Goal: Task Accomplishment & Management: Manage account settings

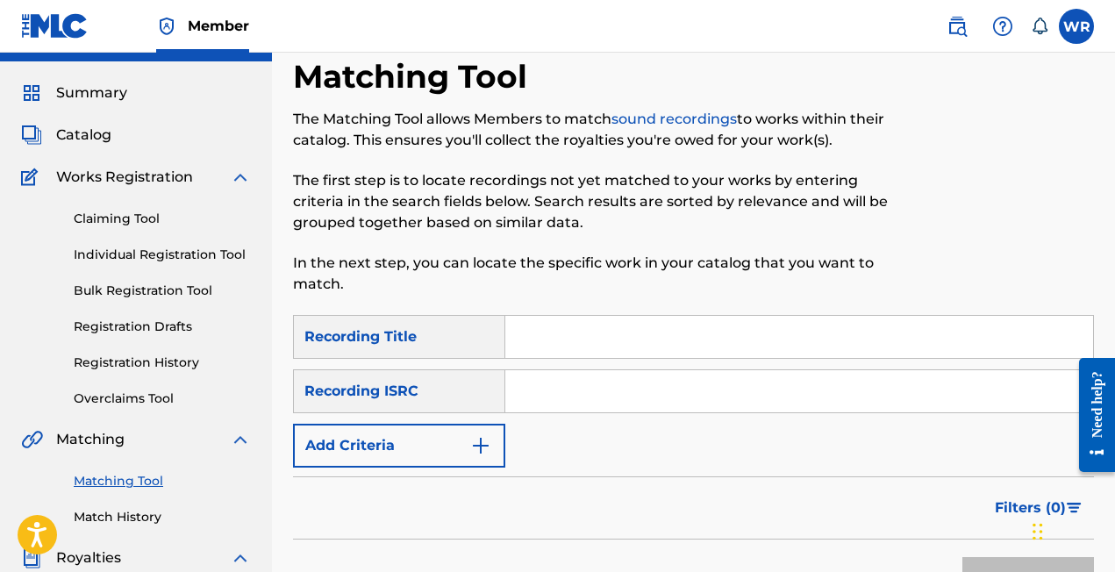
scroll to position [24, 0]
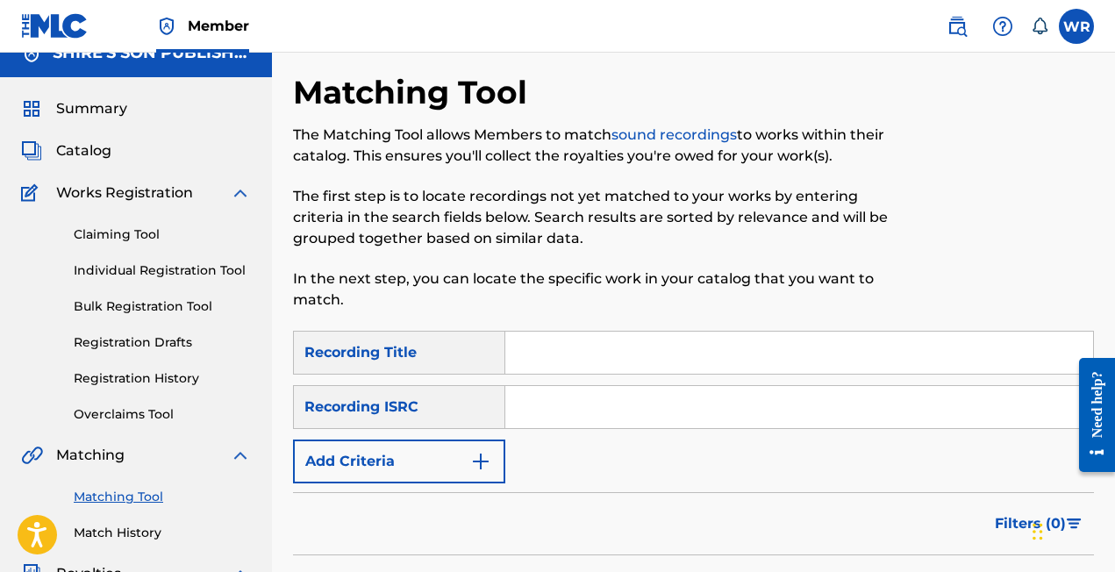
click at [963, 27] on img at bounding box center [957, 26] width 21 height 21
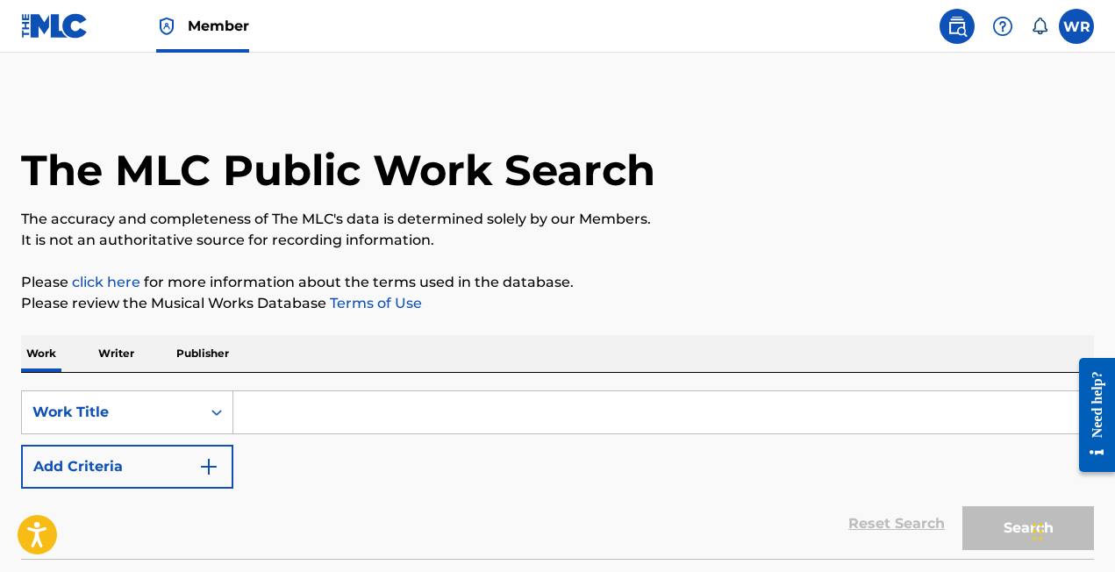
click at [330, 426] on input "Search Form" at bounding box center [663, 412] width 860 height 42
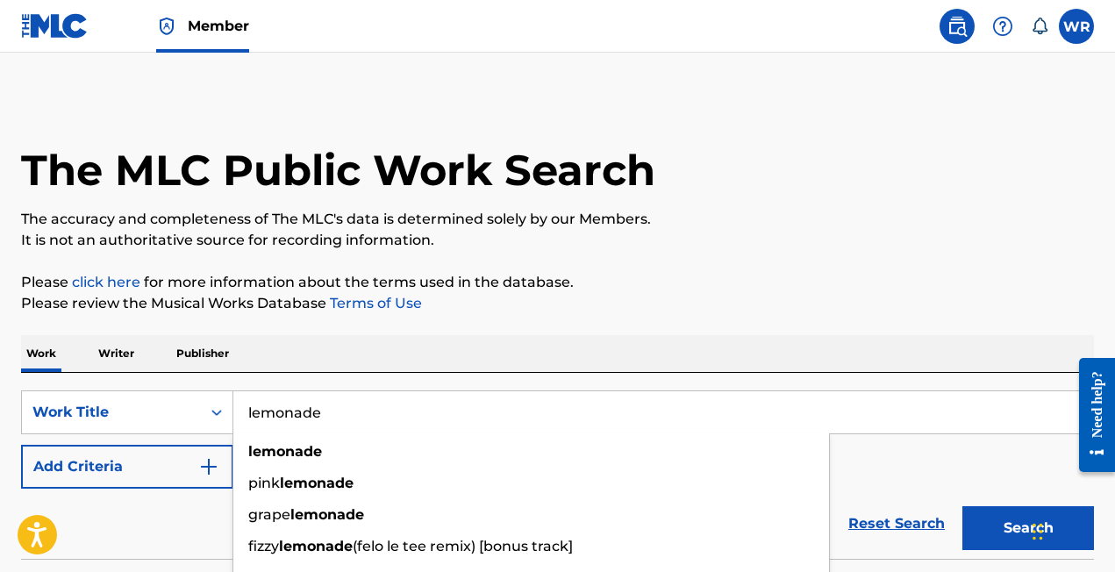
type input "lemonade"
click at [125, 358] on p "Writer" at bounding box center [116, 353] width 47 height 37
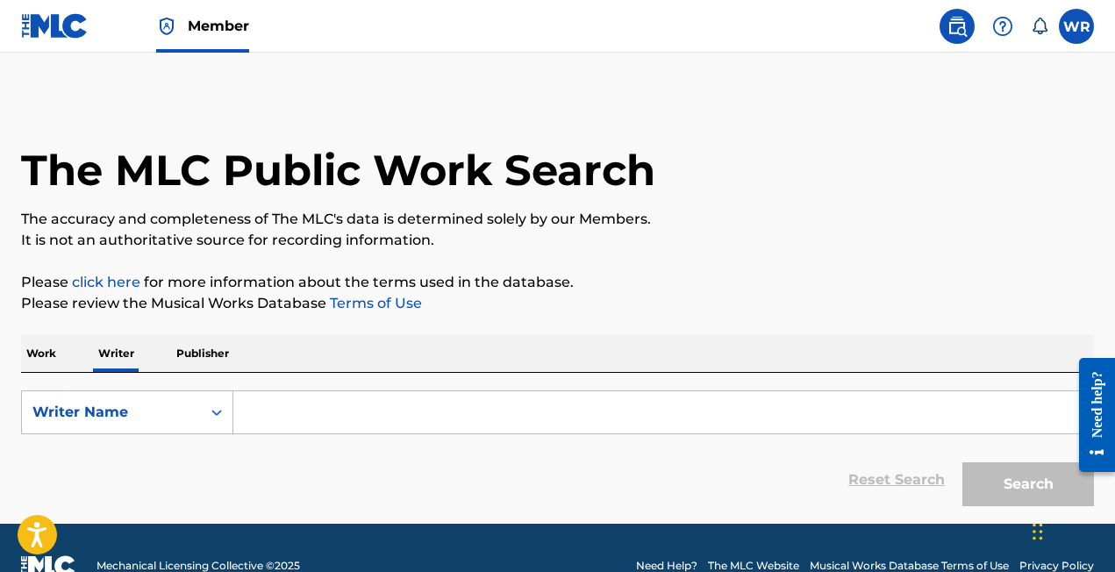
click at [45, 354] on p "Work" at bounding box center [41, 353] width 40 height 37
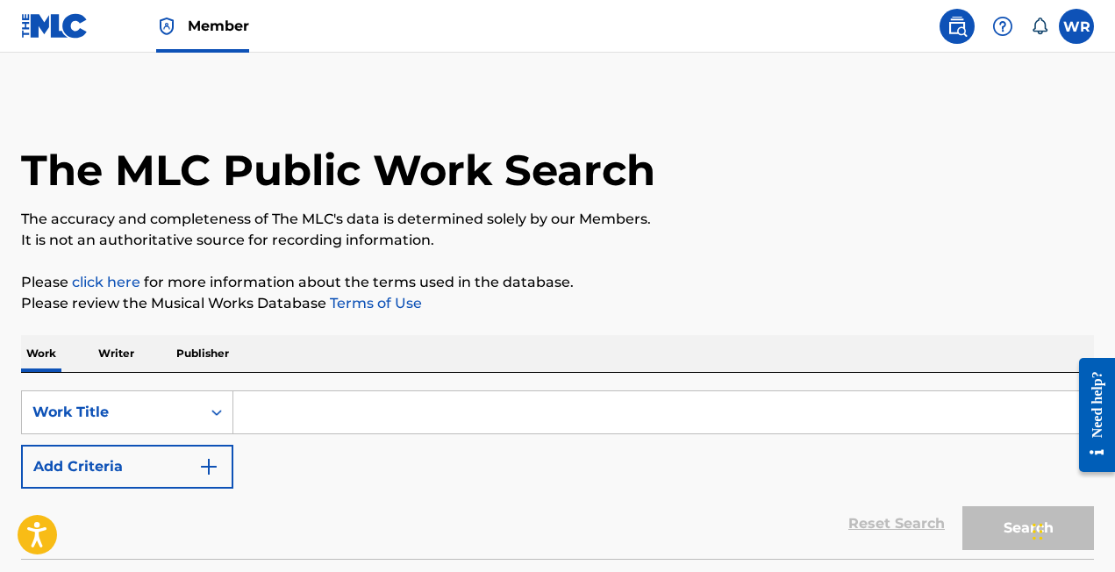
click at [302, 411] on input "Search Form" at bounding box center [663, 412] width 860 height 42
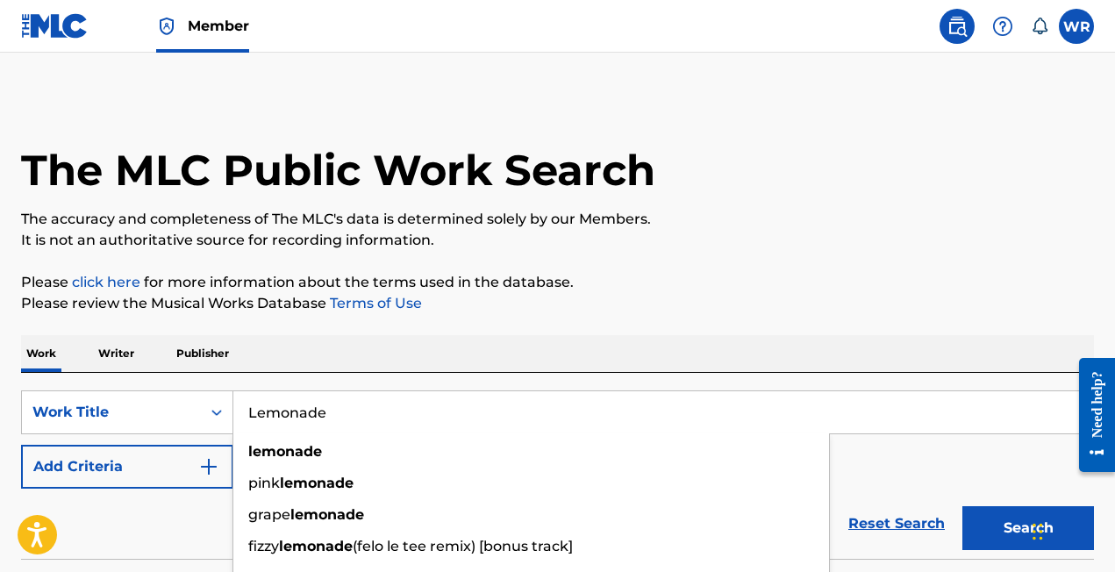
type input "Lemonade"
click at [204, 461] on img "Search Form" at bounding box center [208, 466] width 21 height 21
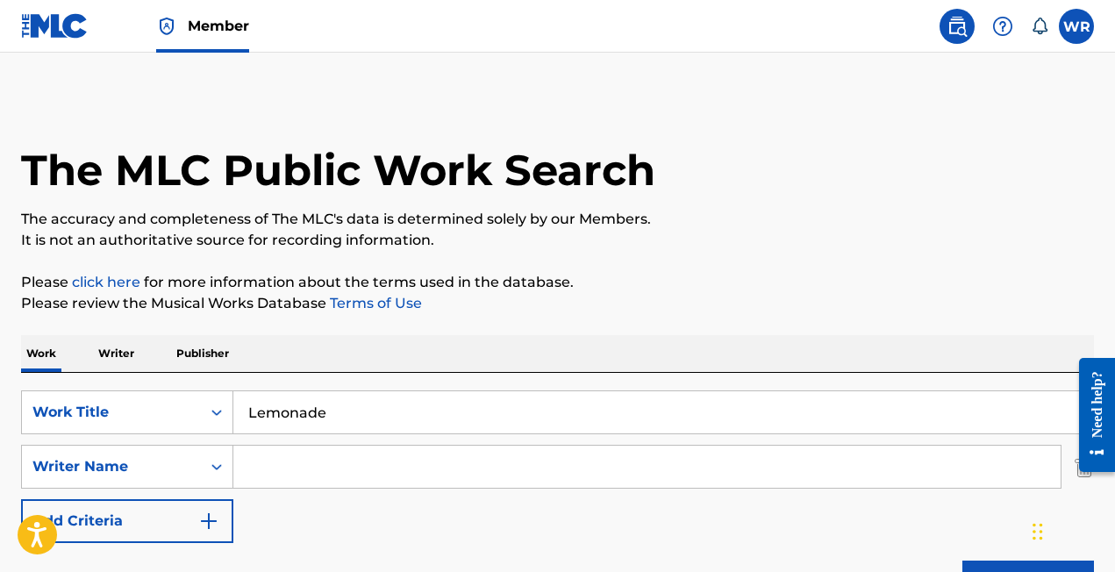
click at [292, 457] on input "Search Form" at bounding box center [647, 467] width 828 height 42
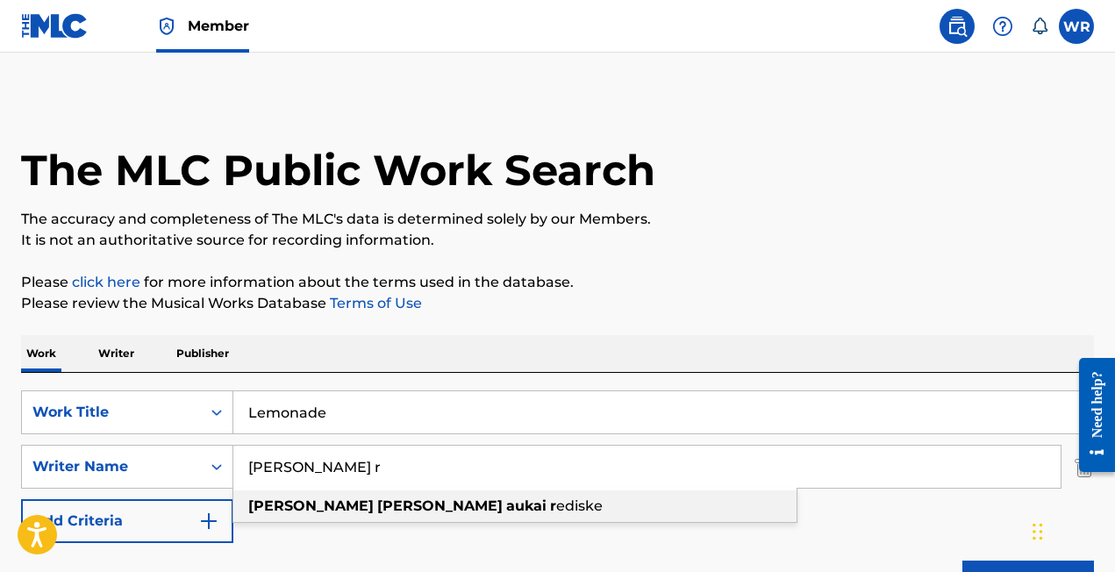
click at [377, 507] on strong "robert" at bounding box center [439, 506] width 125 height 17
type input "william robert aukai rediske"
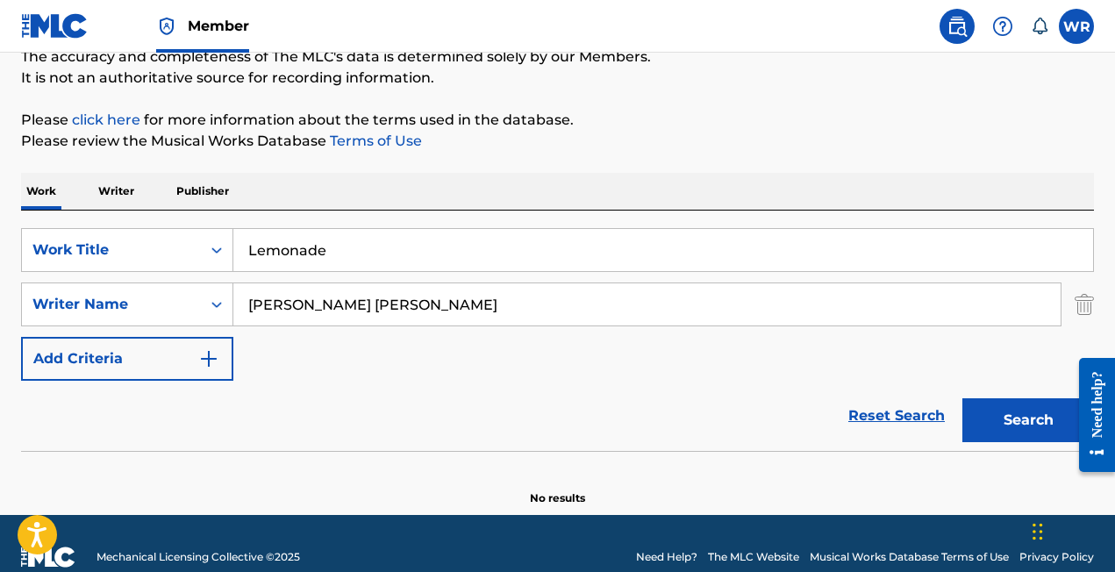
scroll to position [190, 0]
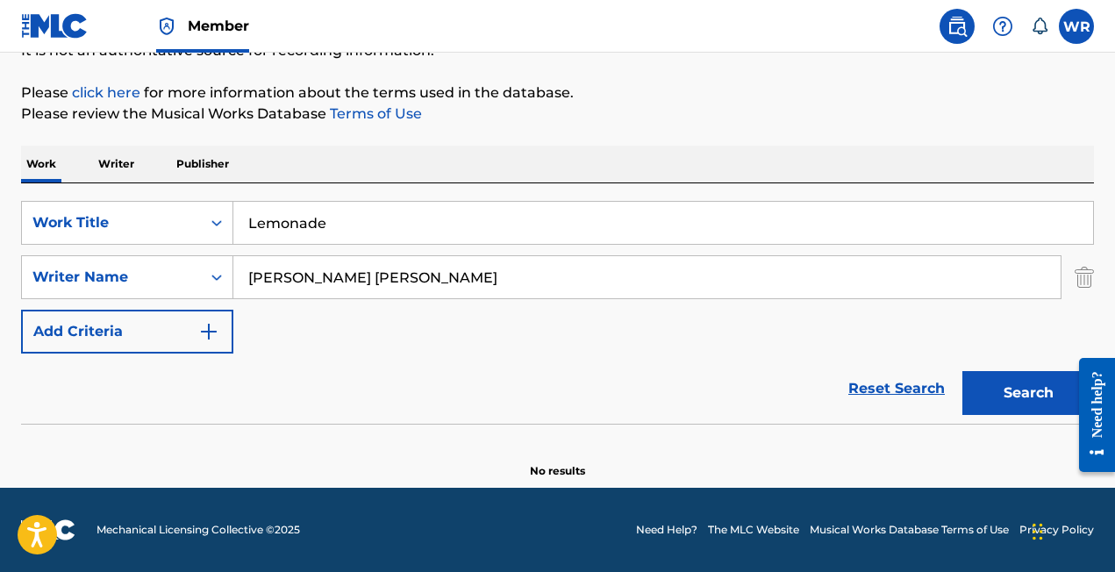
click at [1010, 382] on button "Search" at bounding box center [1029, 393] width 132 height 44
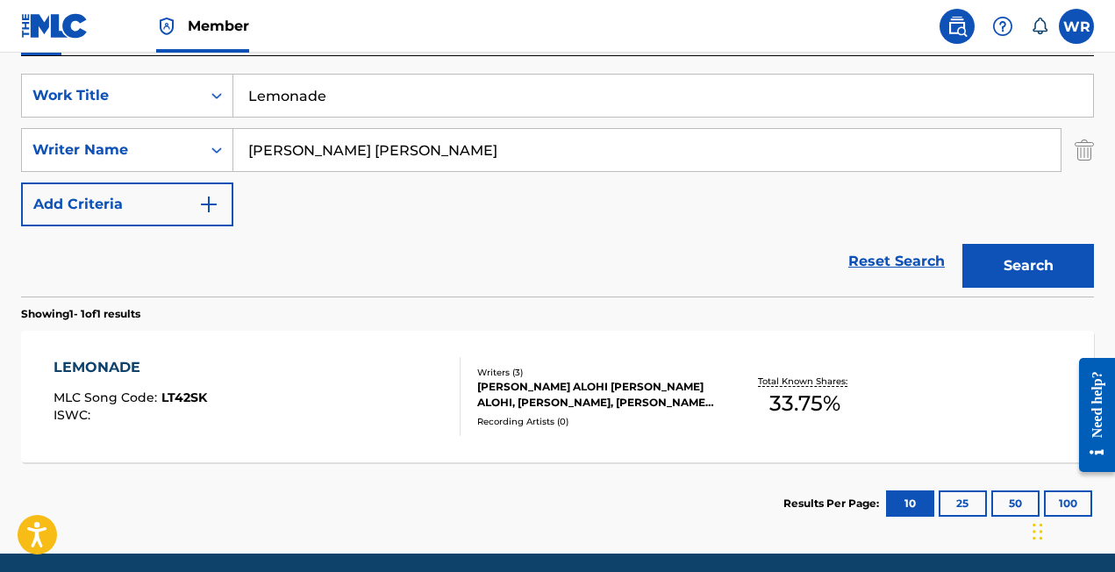
scroll to position [379, 0]
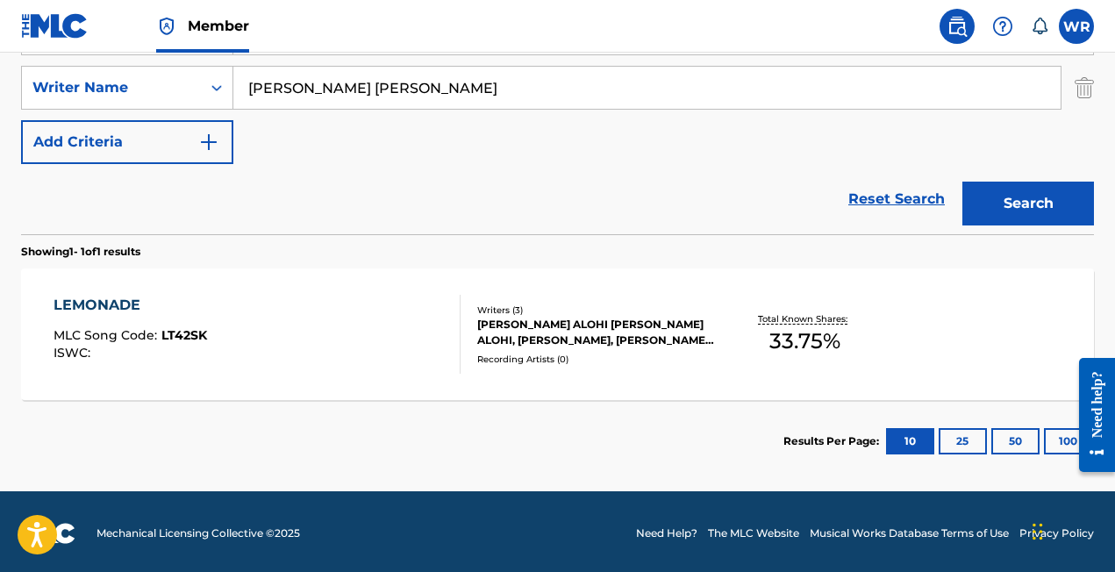
click at [534, 321] on div "KAUHANE WILLIAM ALOHI KAUHANE WILLIAM ALOHI, ANDRE DAVIS, WILLIAM ROBERT AUKAI …" at bounding box center [596, 333] width 238 height 32
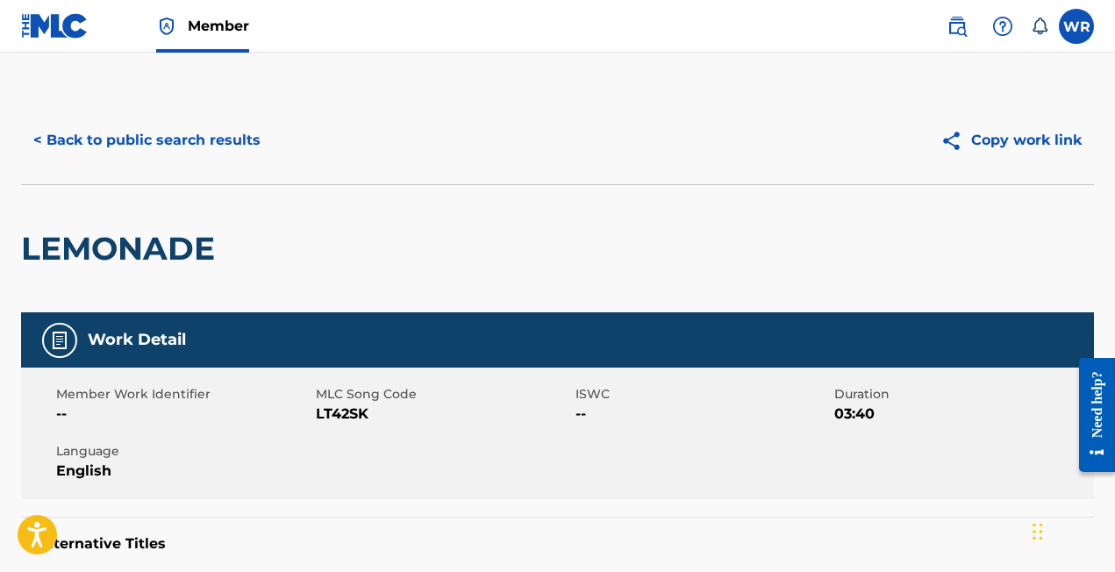
click at [582, 407] on span "--" at bounding box center [703, 414] width 255 height 21
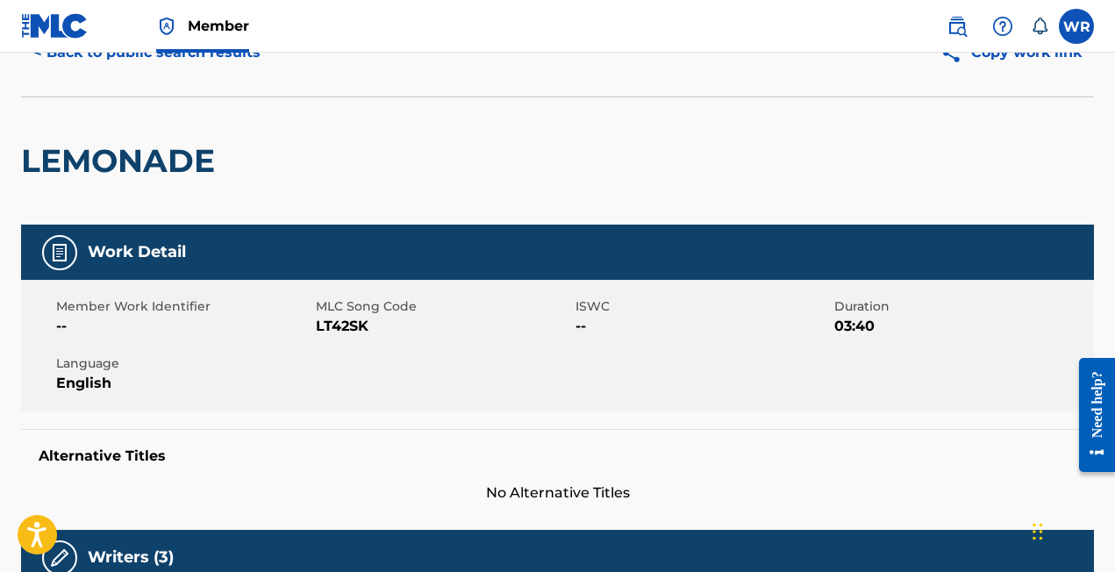
scroll to position [218, 0]
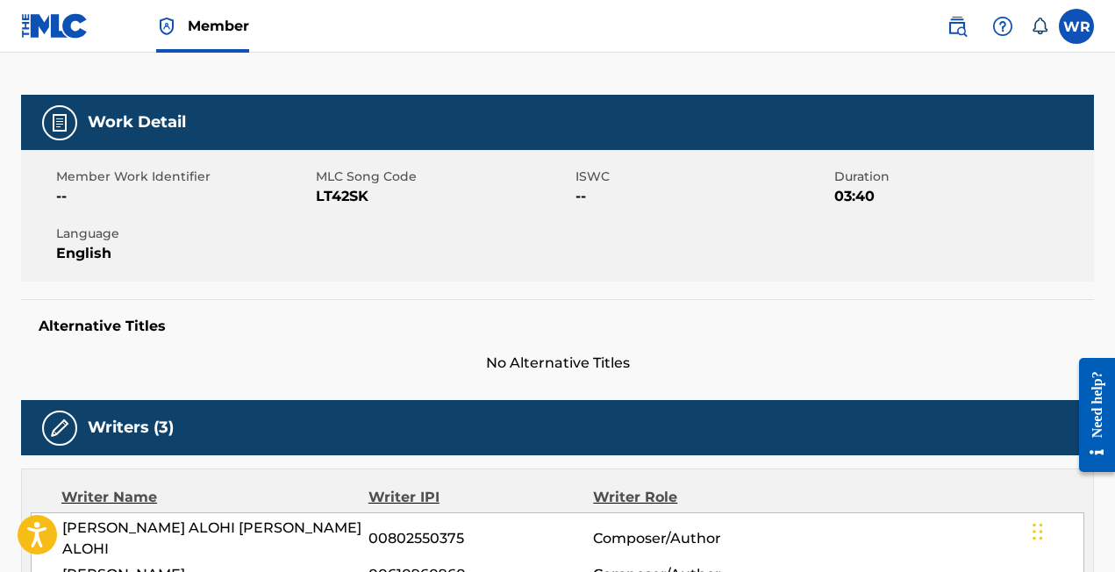
click at [55, 120] on img at bounding box center [59, 122] width 21 height 21
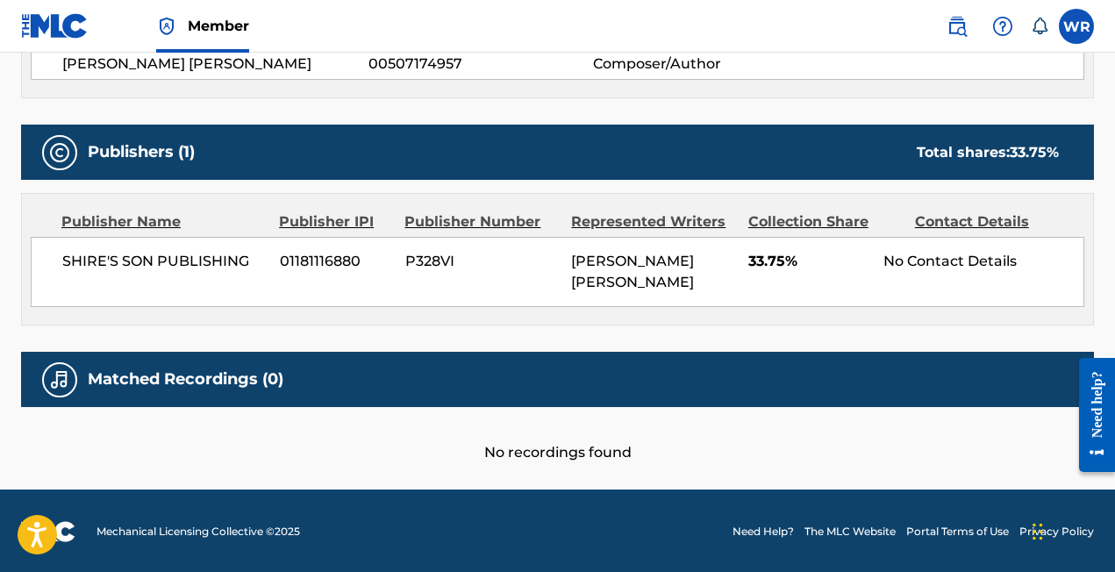
scroll to position [0, 0]
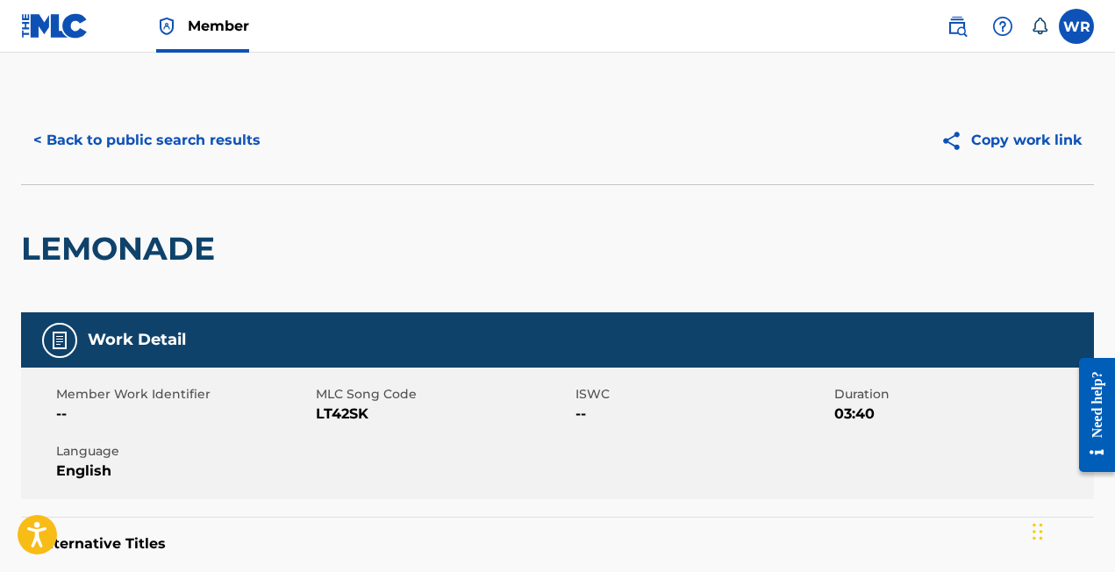
click at [42, 134] on button "< Back to public search results" at bounding box center [147, 140] width 252 height 44
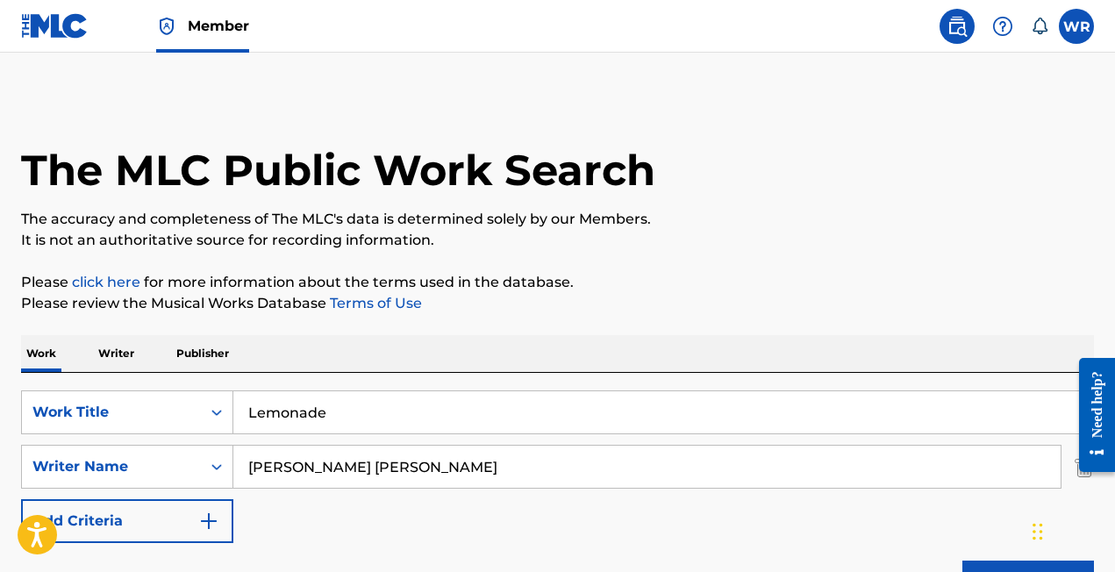
click at [78, 36] on img at bounding box center [55, 25] width 68 height 25
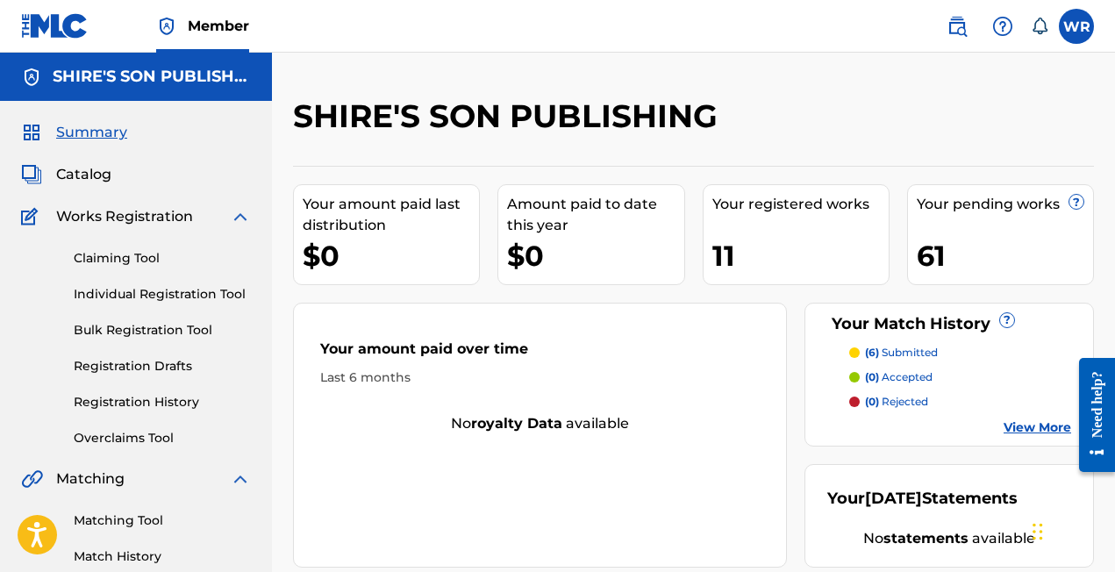
click at [103, 173] on span "Catalog" at bounding box center [83, 174] width 55 height 21
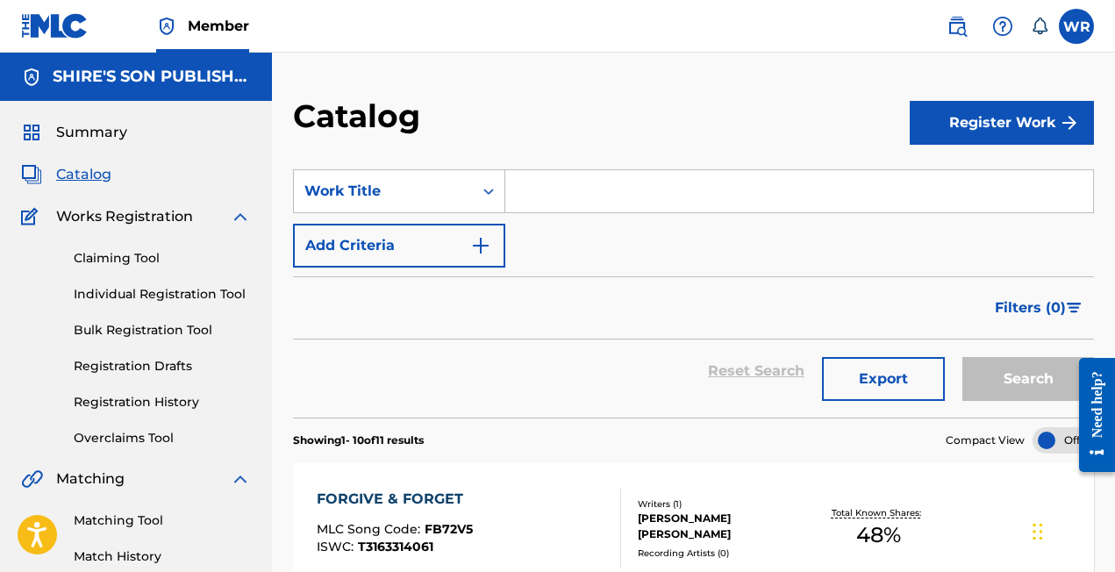
click at [628, 197] on input "Search Form" at bounding box center [799, 191] width 588 height 42
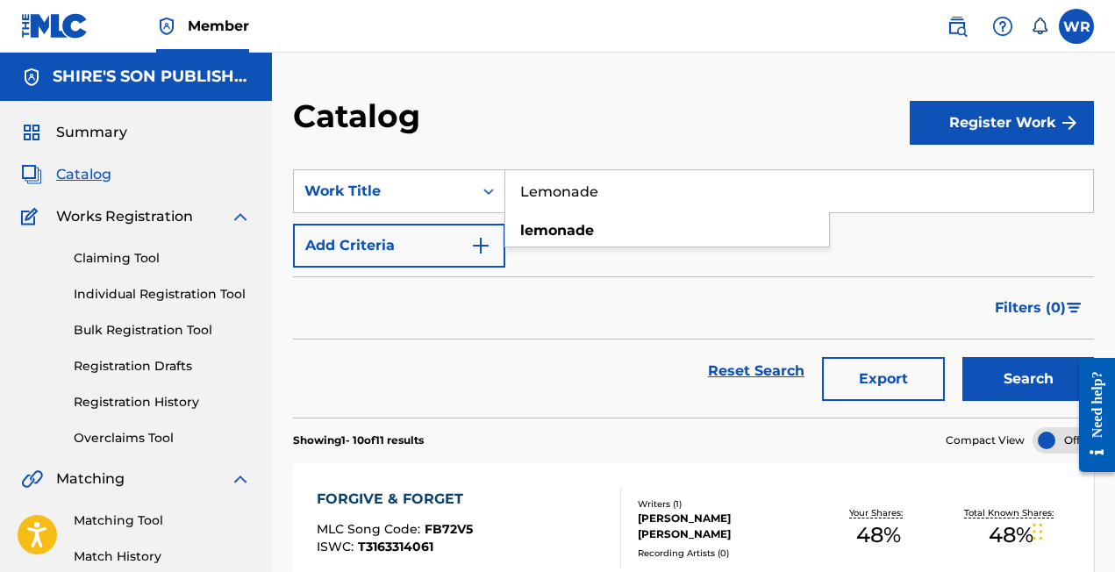
type input "Lemonade"
click at [613, 319] on div "Filters ( 0 )" at bounding box center [693, 307] width 801 height 63
click at [1011, 367] on button "Search" at bounding box center [1029, 379] width 132 height 44
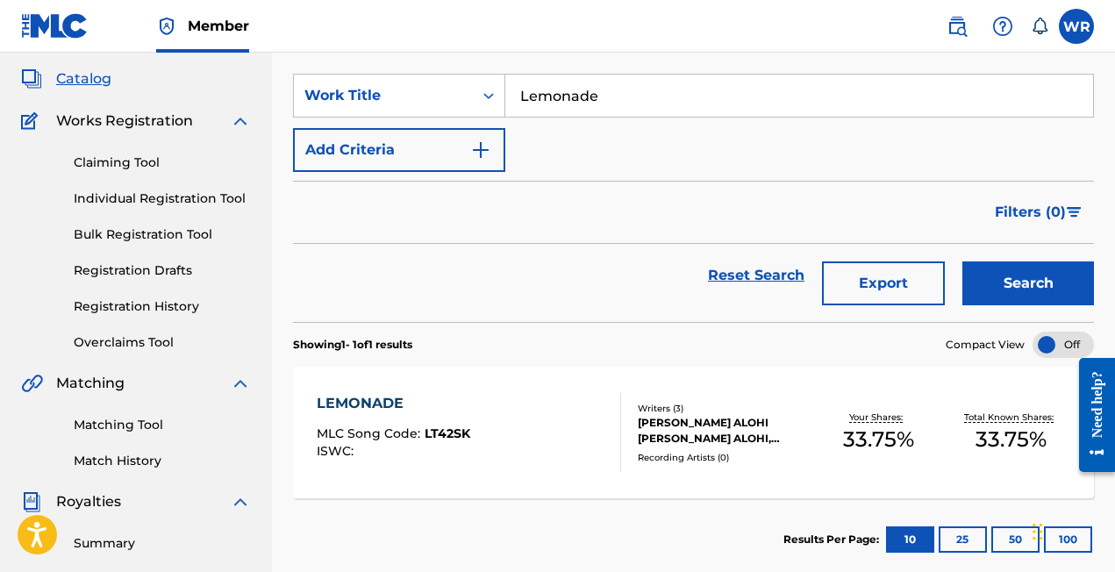
scroll to position [131, 0]
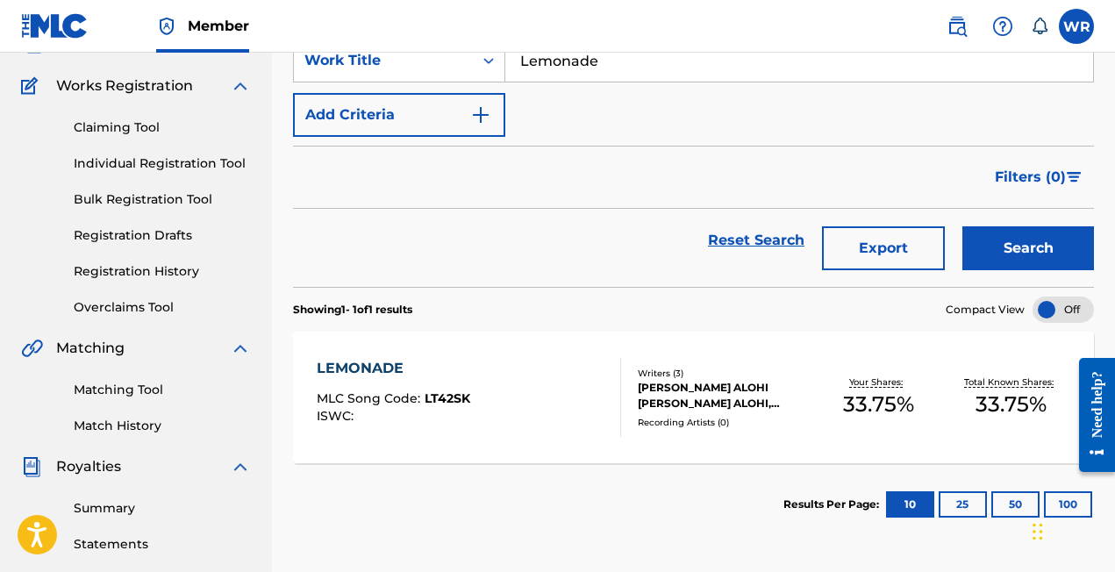
click at [619, 370] on div at bounding box center [613, 397] width 14 height 79
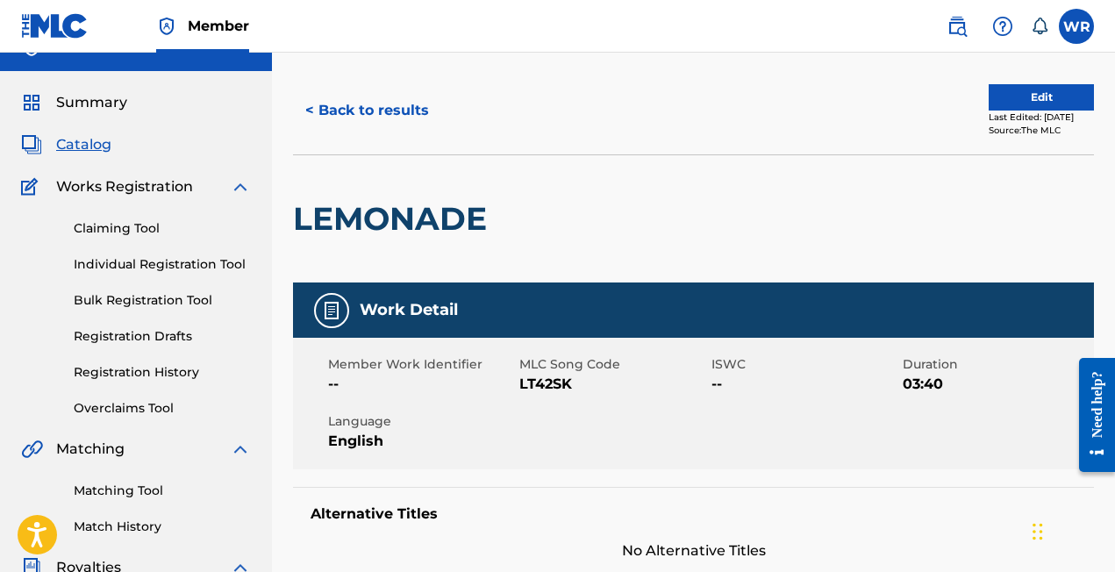
scroll to position [32, 0]
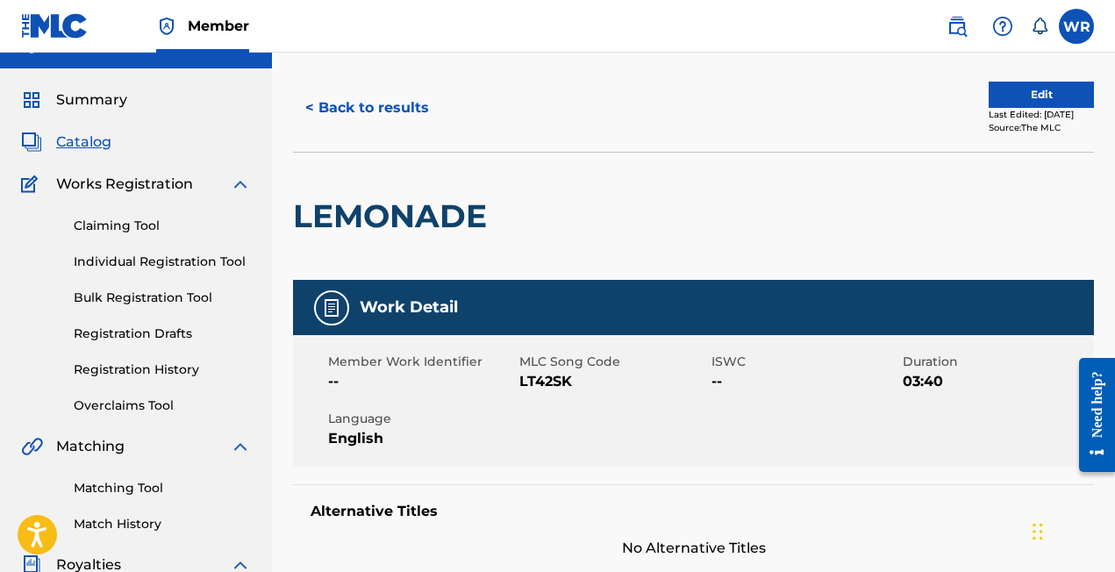
click at [1023, 87] on button "Edit" at bounding box center [1041, 95] width 105 height 26
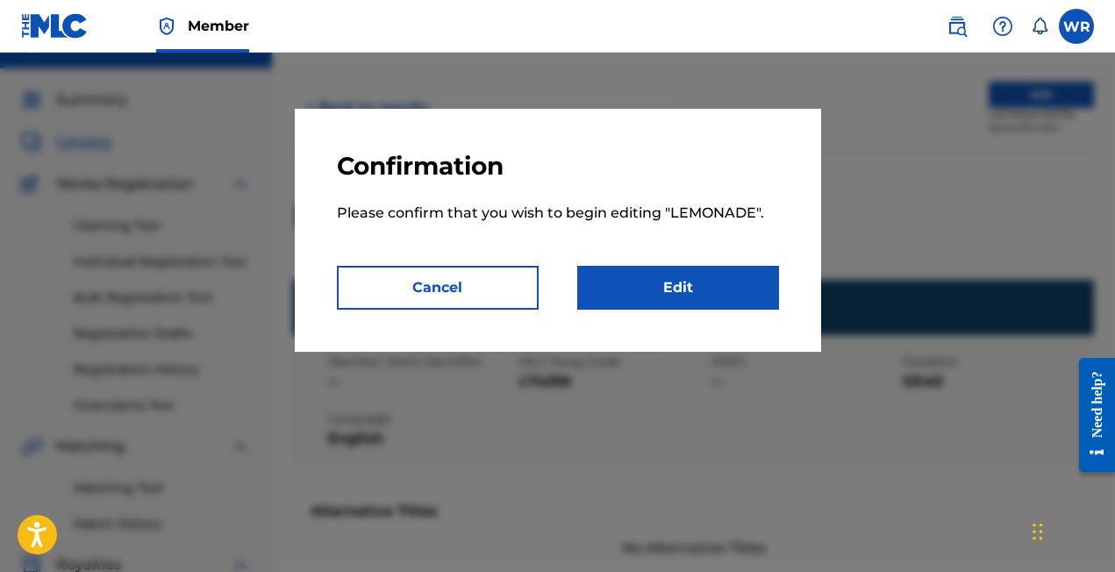
click at [670, 288] on link "Edit" at bounding box center [678, 288] width 202 height 44
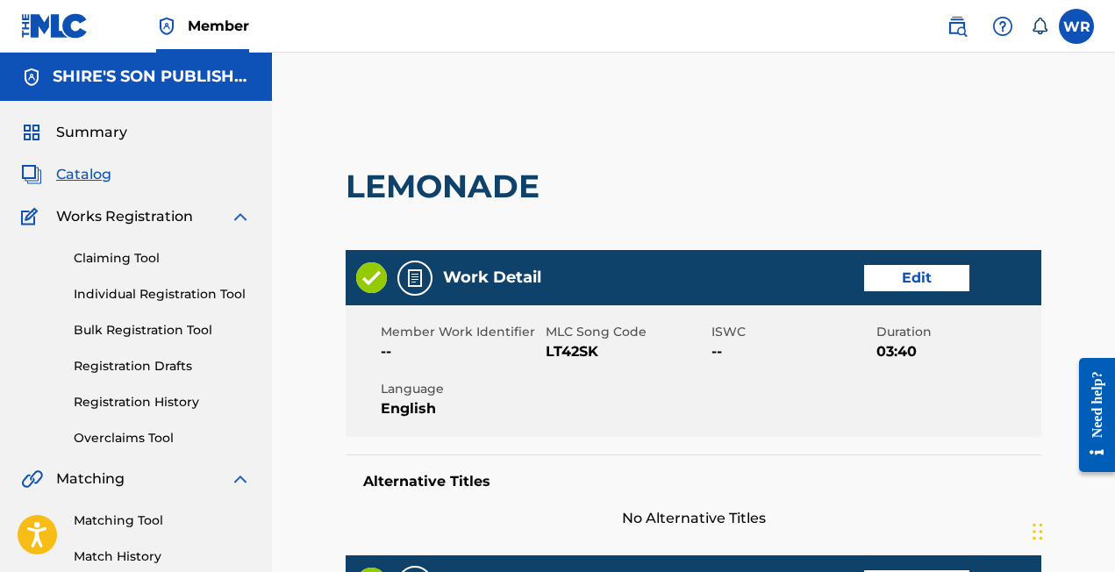
click at [887, 277] on link "Edit" at bounding box center [916, 278] width 105 height 26
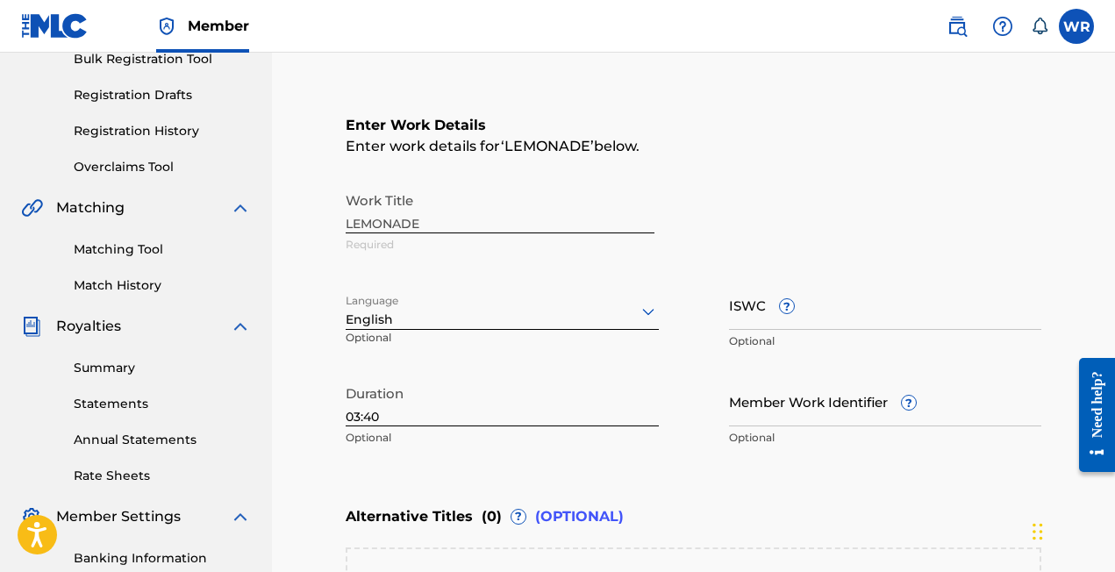
scroll to position [346, 0]
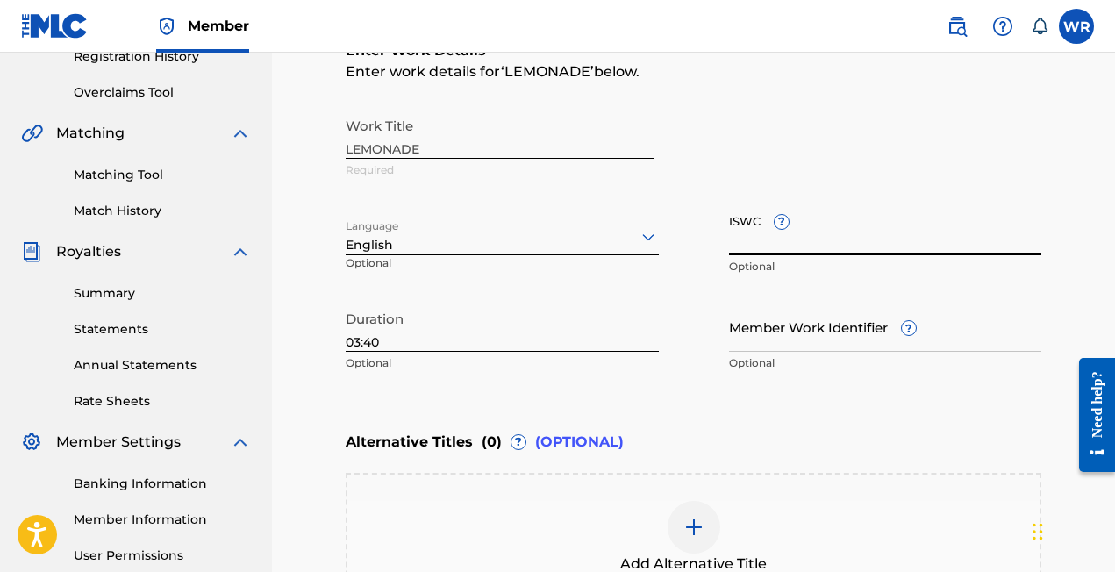
click at [827, 237] on input "ISWC ?" at bounding box center [885, 230] width 313 height 50
paste input "T3345688924"
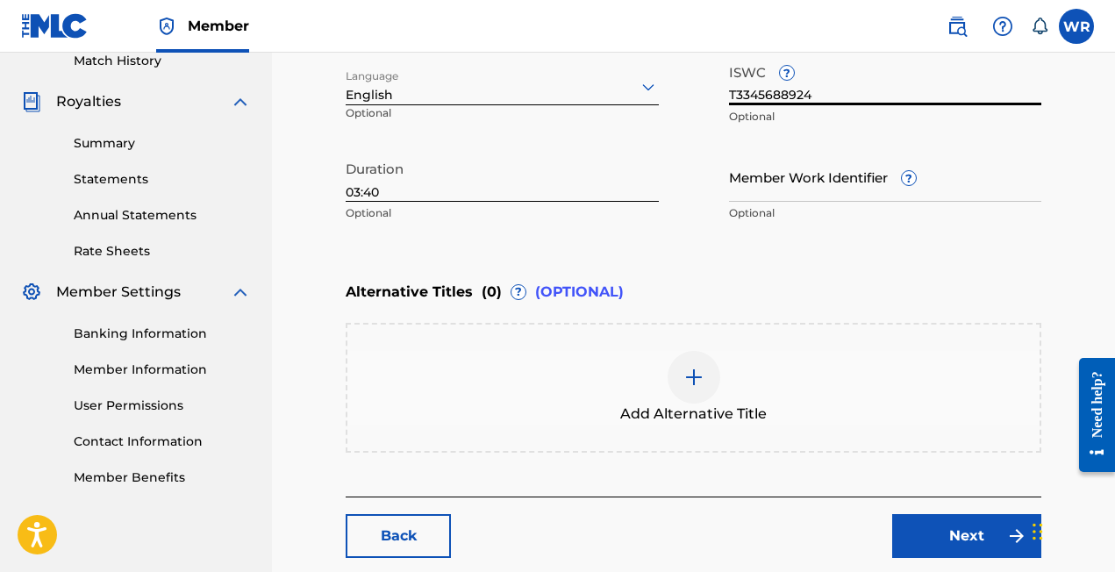
scroll to position [591, 0]
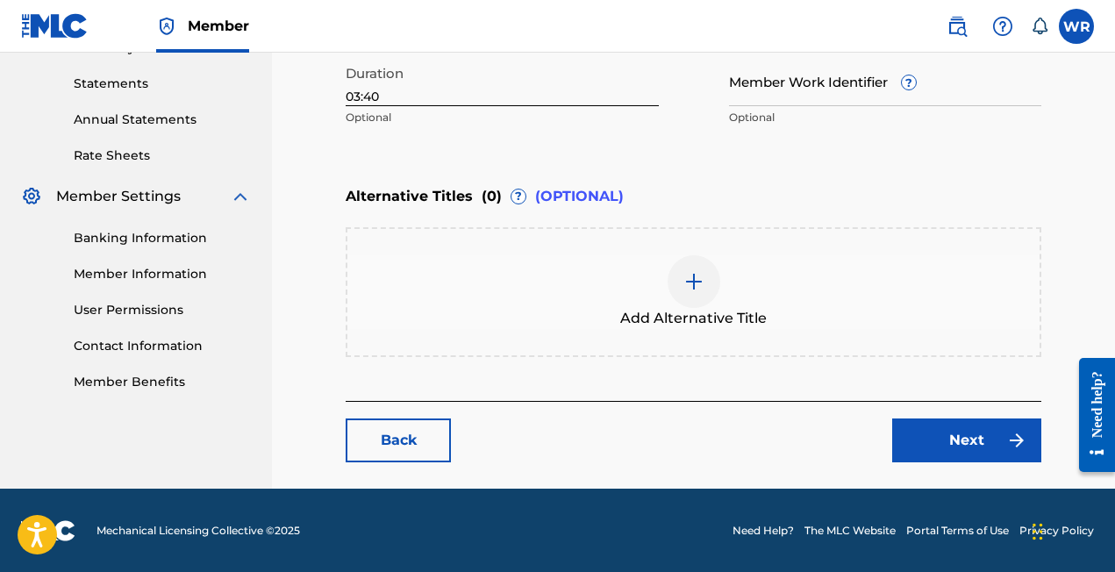
type input "T3345688924"
click at [891, 439] on div "Next" at bounding box center [956, 441] width 170 height 44
click at [899, 442] on link "Next" at bounding box center [966, 441] width 149 height 44
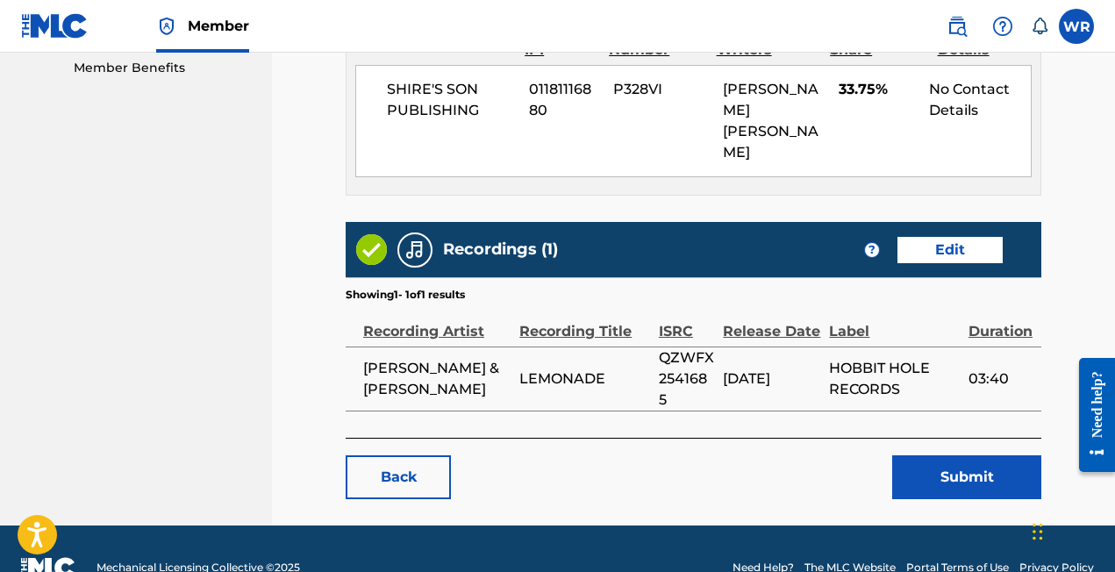
scroll to position [921, 0]
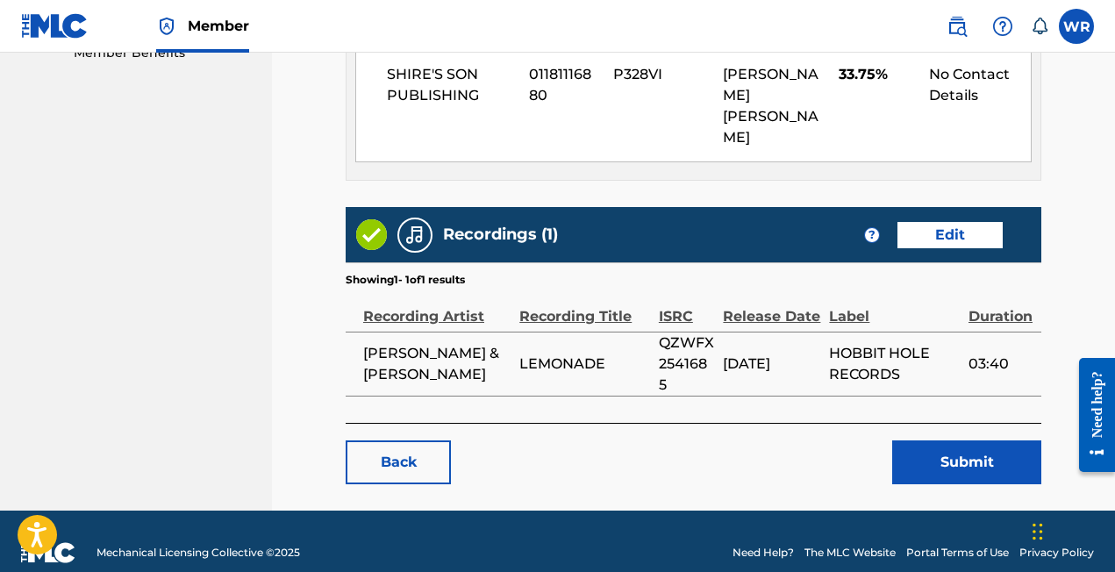
click at [987, 444] on button "Submit" at bounding box center [966, 463] width 149 height 44
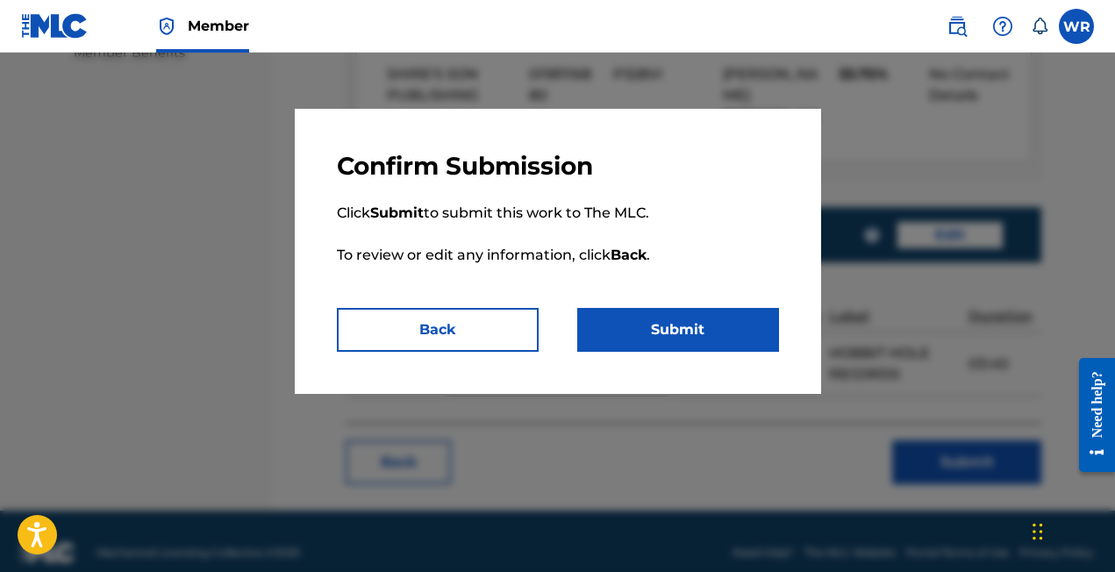
click at [665, 329] on button "Submit" at bounding box center [678, 330] width 202 height 44
